Goal: Communication & Community: Answer question/provide support

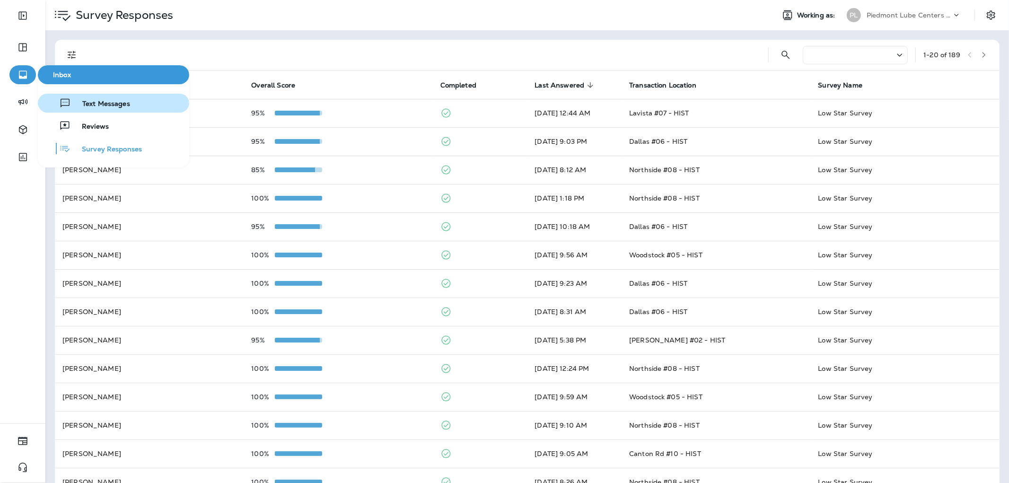
click at [133, 102] on button "Text Messages" at bounding box center [113, 103] width 151 height 19
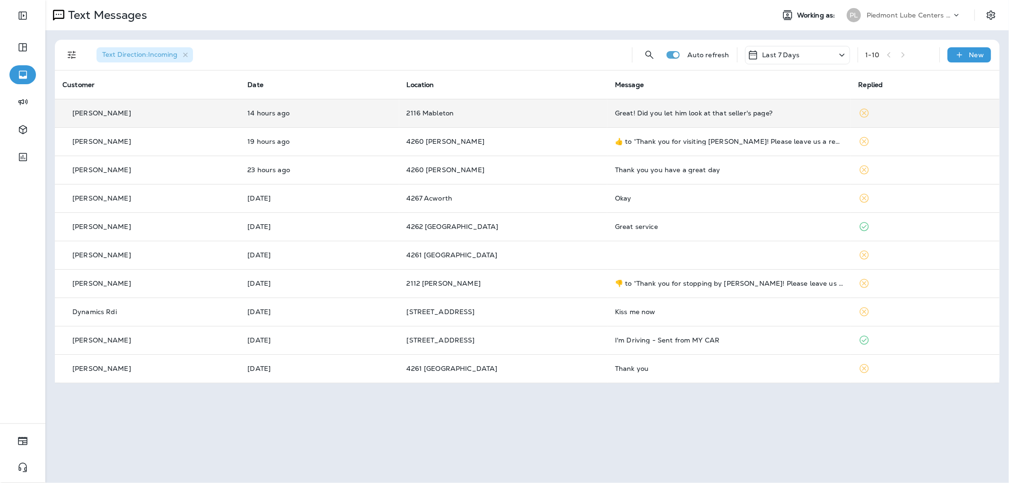
click at [631, 118] on td "Great! Did you let him look at that seller's page?" at bounding box center [729, 113] width 244 height 28
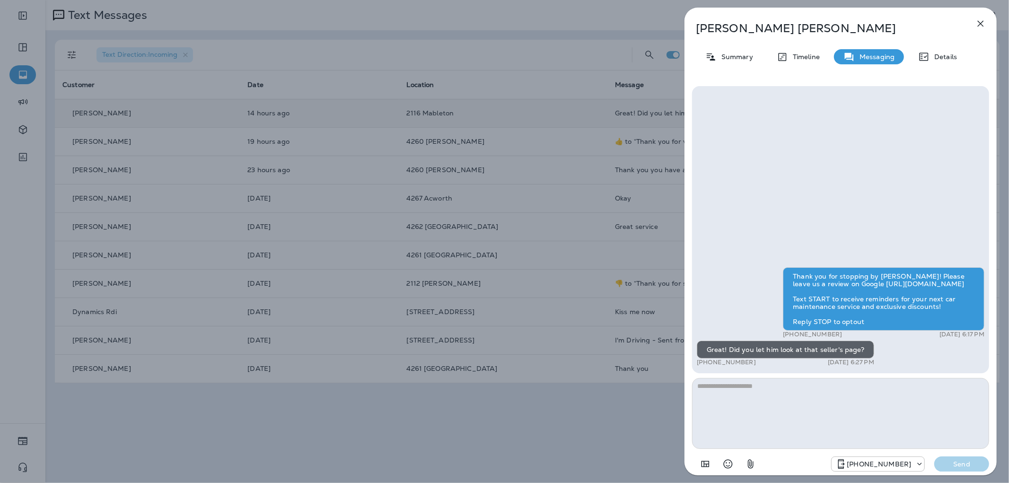
click at [631, 118] on div "[PERSON_NAME] Summary Timeline Messaging Details Thank you for stopping by [PER…" at bounding box center [504, 241] width 1009 height 483
